Goal: Task Accomplishment & Management: Complete application form

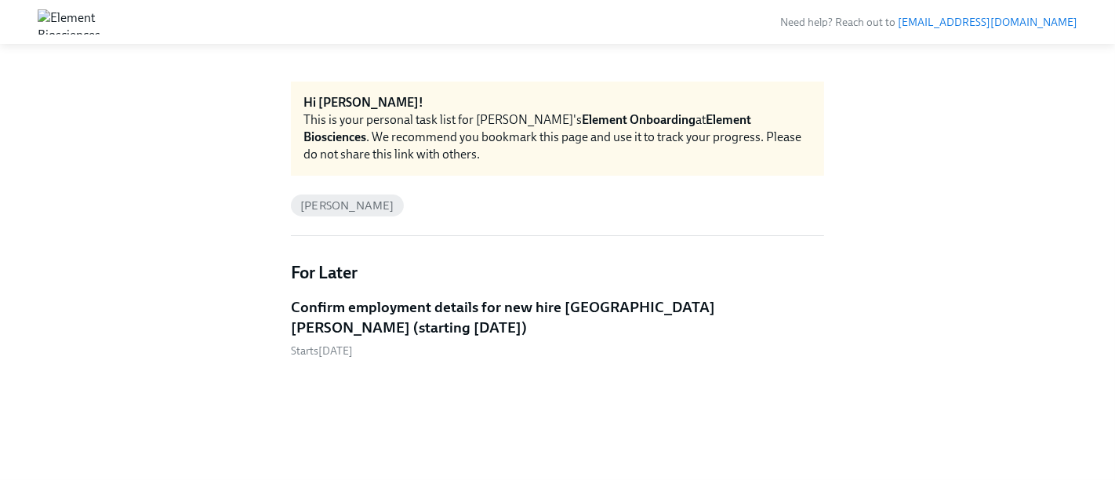
click at [628, 313] on h5 "Confirm employment details for new hire [GEOGRAPHIC_DATA][PERSON_NAME] (startin…" at bounding box center [557, 317] width 533 height 40
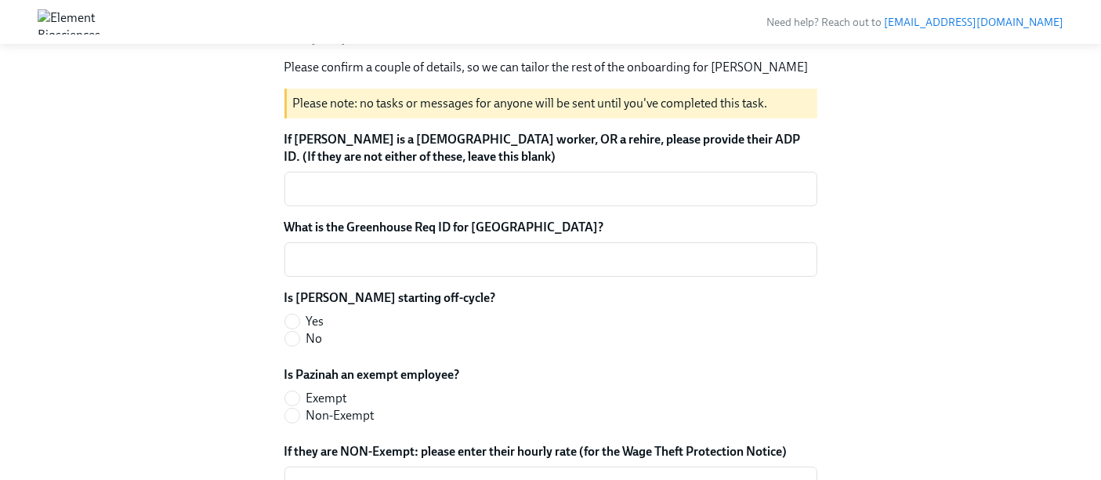
scroll to position [210, 0]
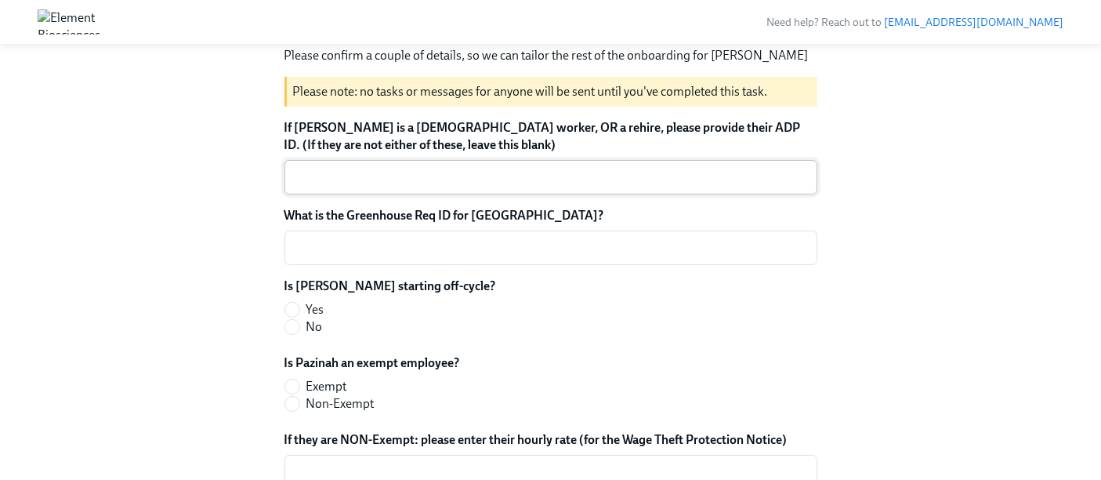
click at [484, 168] on textarea "If [PERSON_NAME] is a [DEMOGRAPHIC_DATA] worker, OR a rehire, please provide th…" at bounding box center [551, 177] width 514 height 19
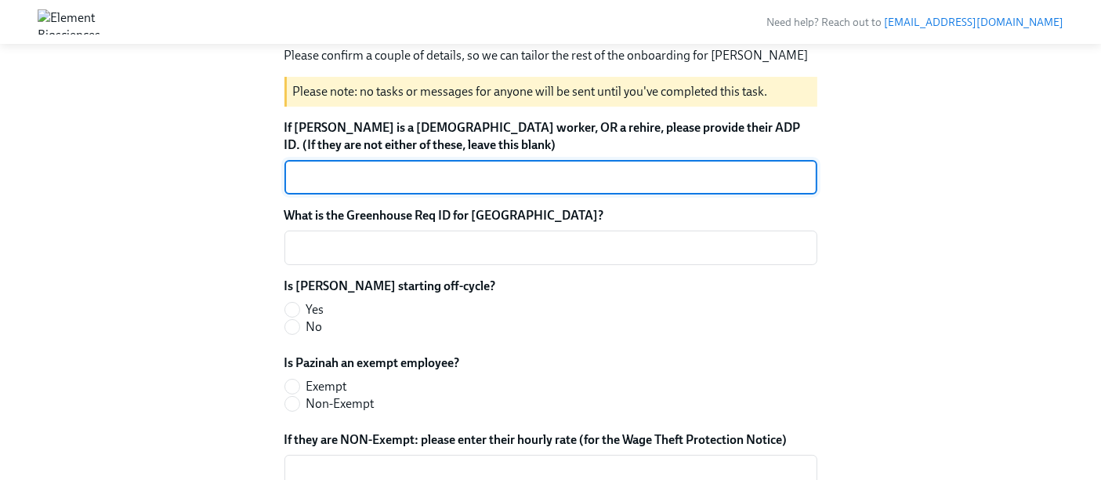
paste textarea "7XMU108P0"
type textarea "7XMU108P0"
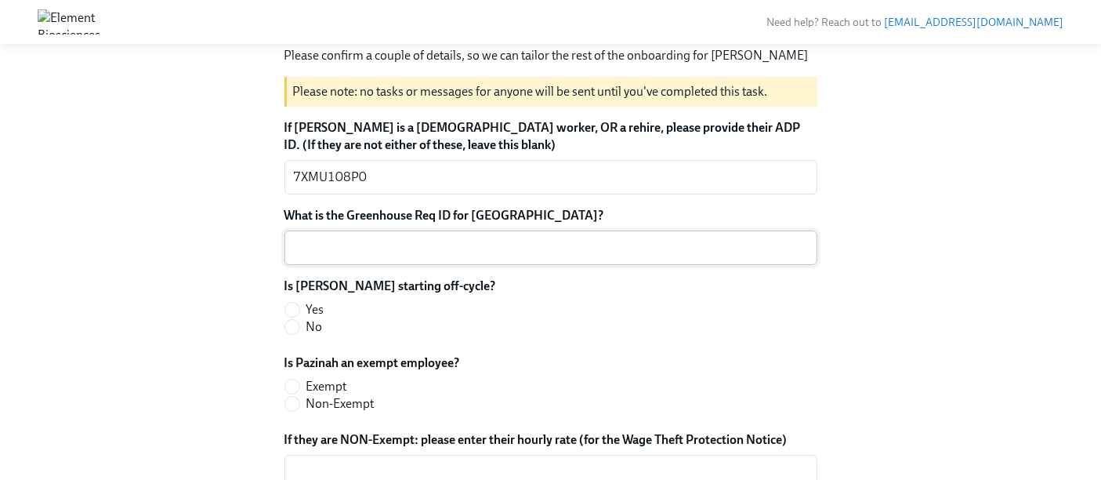
click at [449, 242] on div "x ​" at bounding box center [551, 247] width 533 height 34
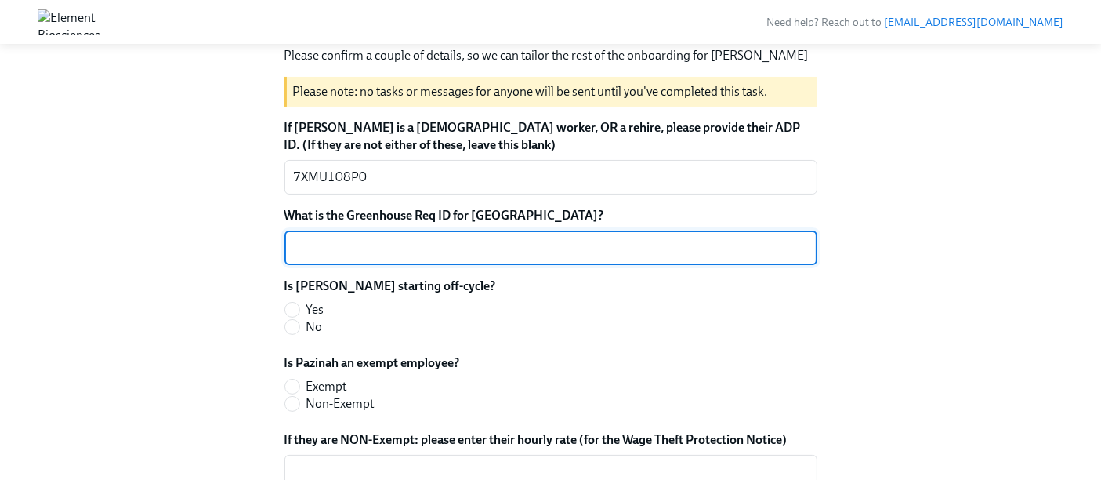
paste textarea "1-SI-UNBUDGET-2025"
type textarea "1-SI-UNBUDGET-2025"
click at [311, 318] on span "No" at bounding box center [315, 326] width 16 height 17
click at [299, 320] on input "No" at bounding box center [292, 327] width 14 height 14
radio input "true"
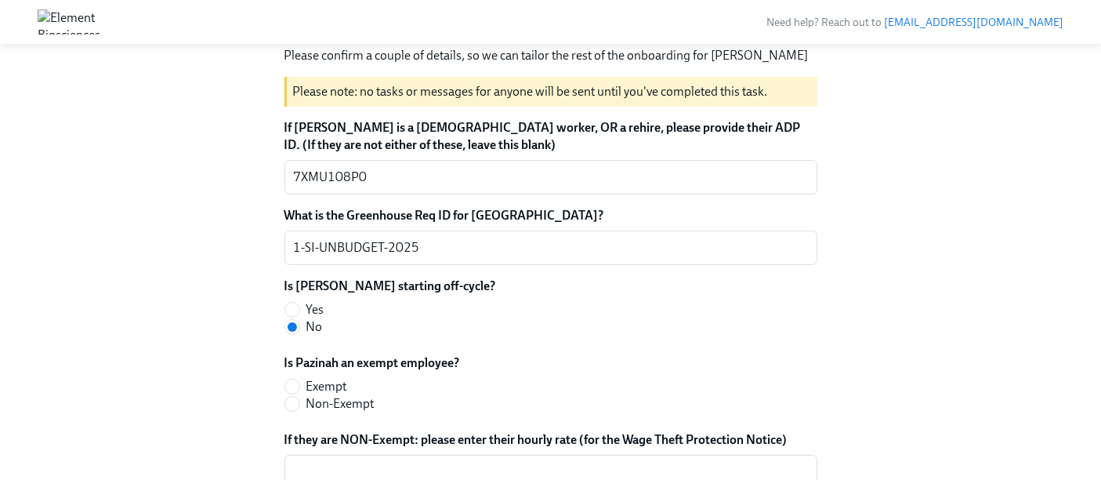
click at [318, 378] on span "Exempt" at bounding box center [327, 386] width 41 height 17
click at [299, 379] on input "Exempt" at bounding box center [292, 386] width 14 height 14
radio input "true"
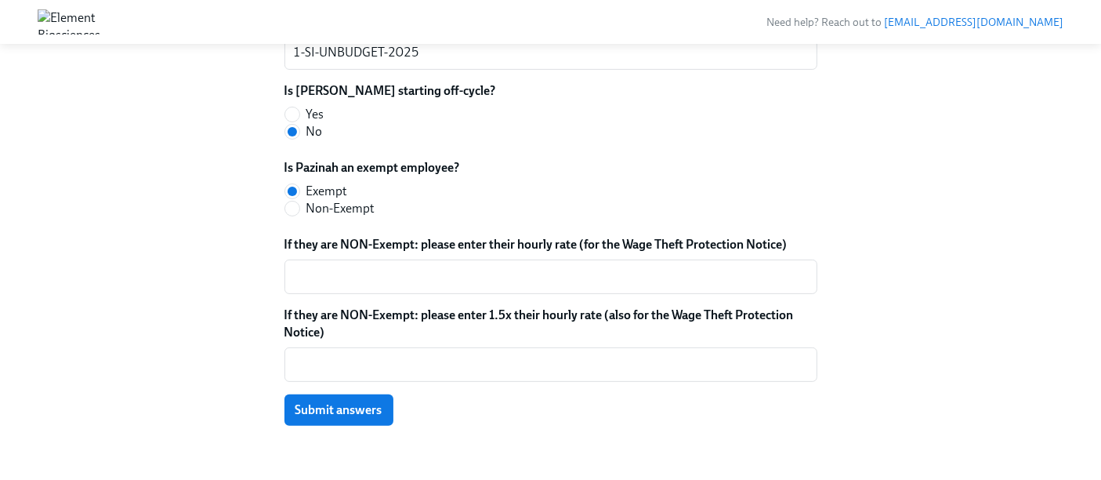
scroll to position [405, 0]
click at [361, 401] on button "Submit answers" at bounding box center [339, 409] width 109 height 31
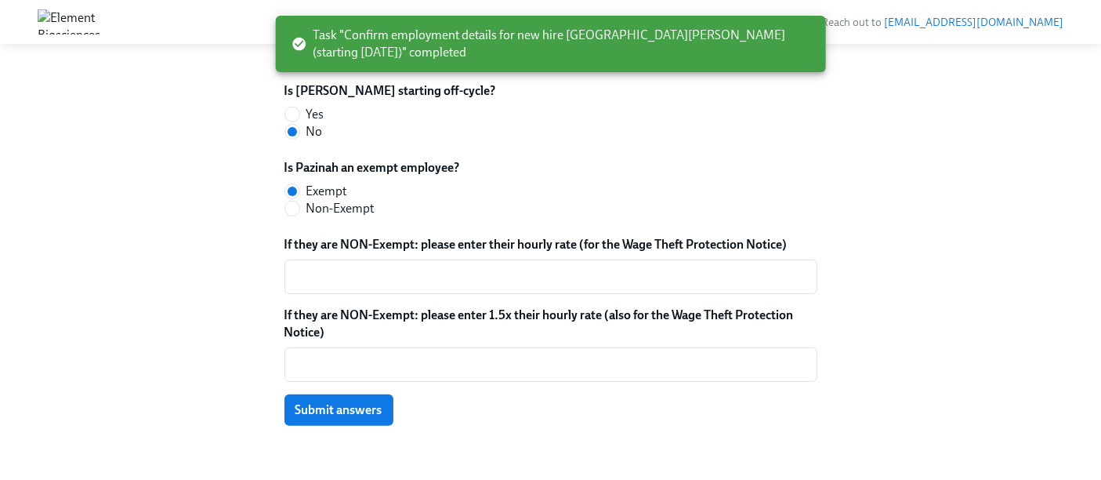
scroll to position [0, 0]
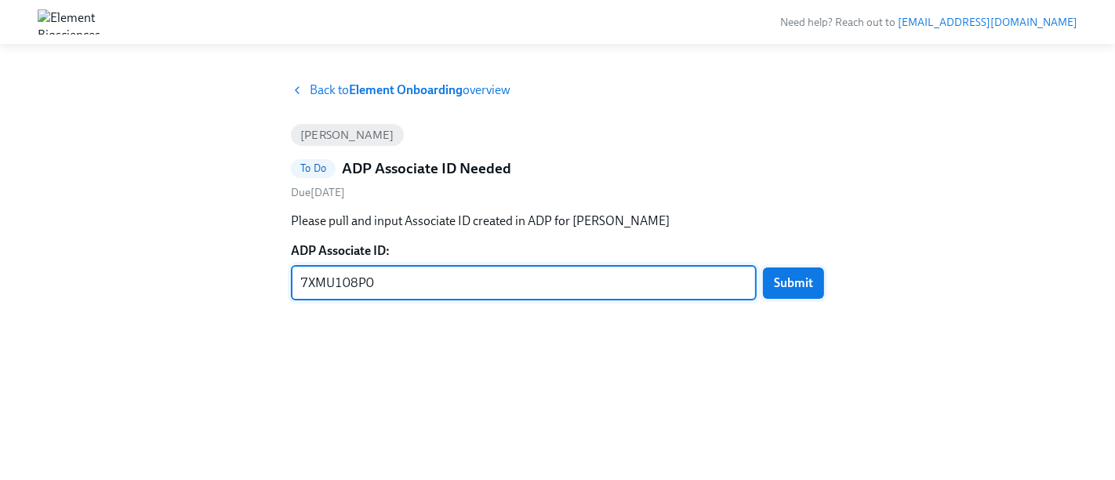
type textarea "7XMU108P0"
click at [798, 288] on span "Submit" at bounding box center [793, 283] width 39 height 16
